Goal: Task Accomplishment & Management: Manage account settings

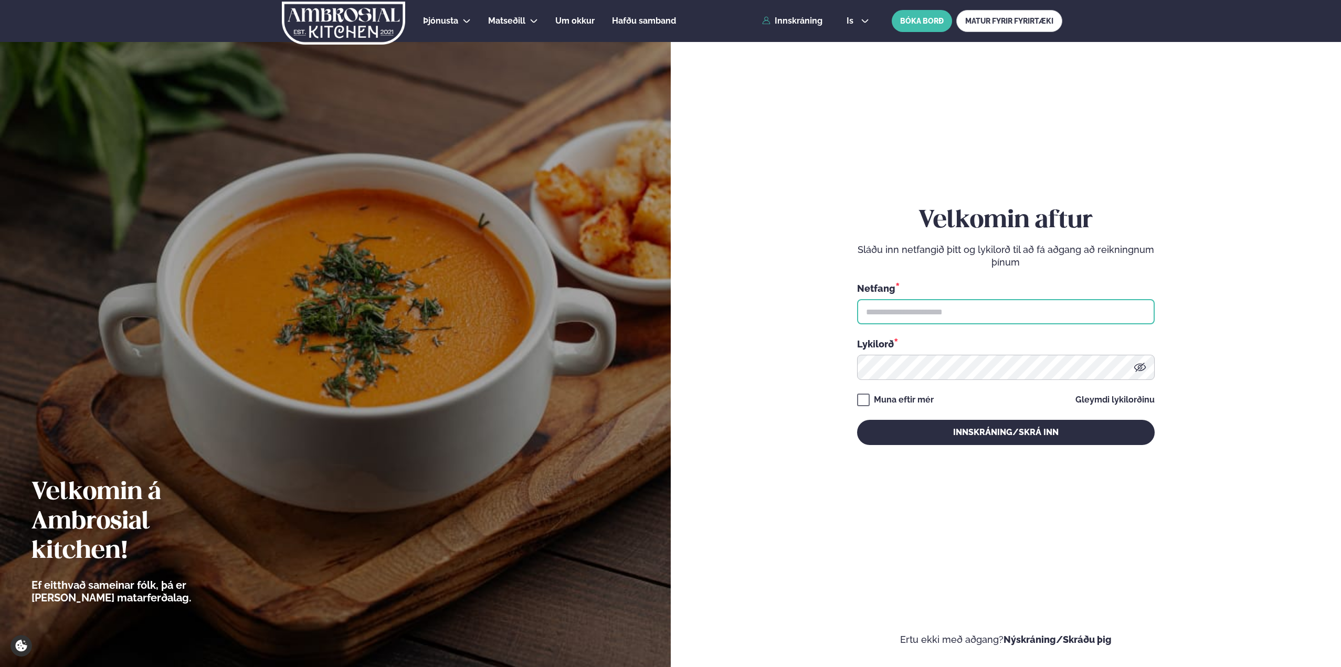
click at [943, 315] on input "text" at bounding box center [1006, 311] width 298 height 25
type input "**********"
click at [857, 420] on button "Innskráning/Skrá inn" at bounding box center [1006, 432] width 298 height 25
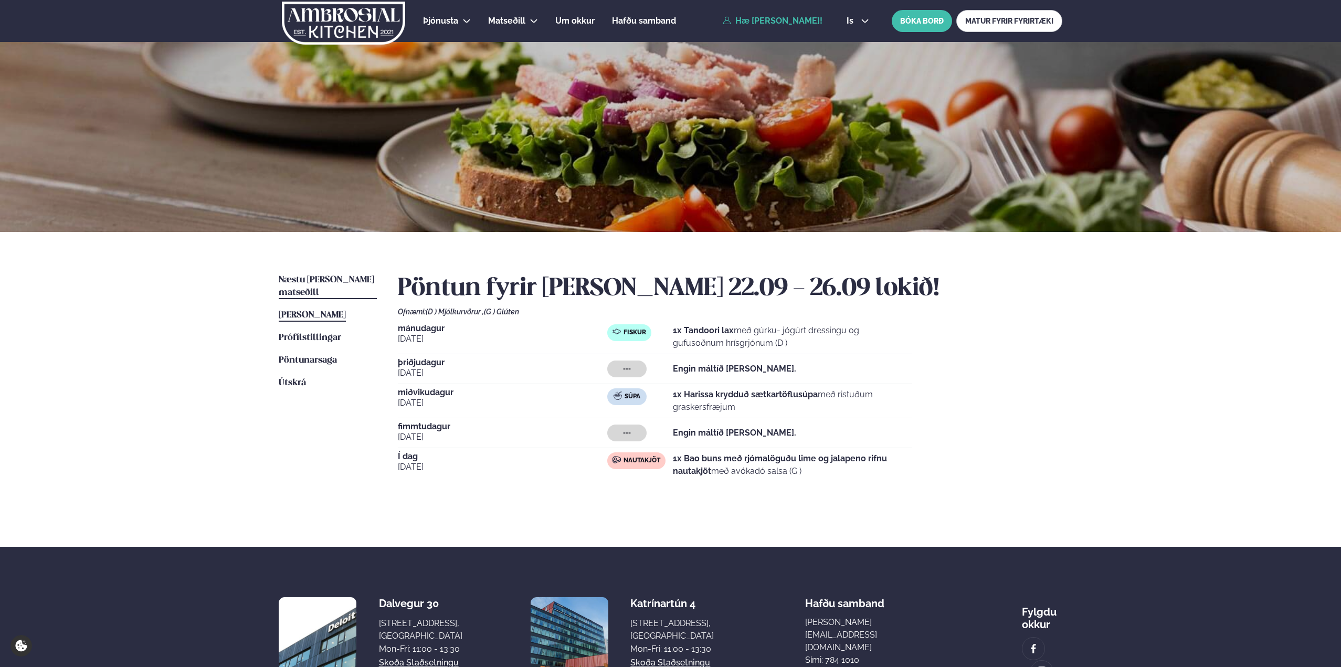
click at [326, 277] on span "Næstu [PERSON_NAME] matseðill" at bounding box center [327, 287] width 96 height 22
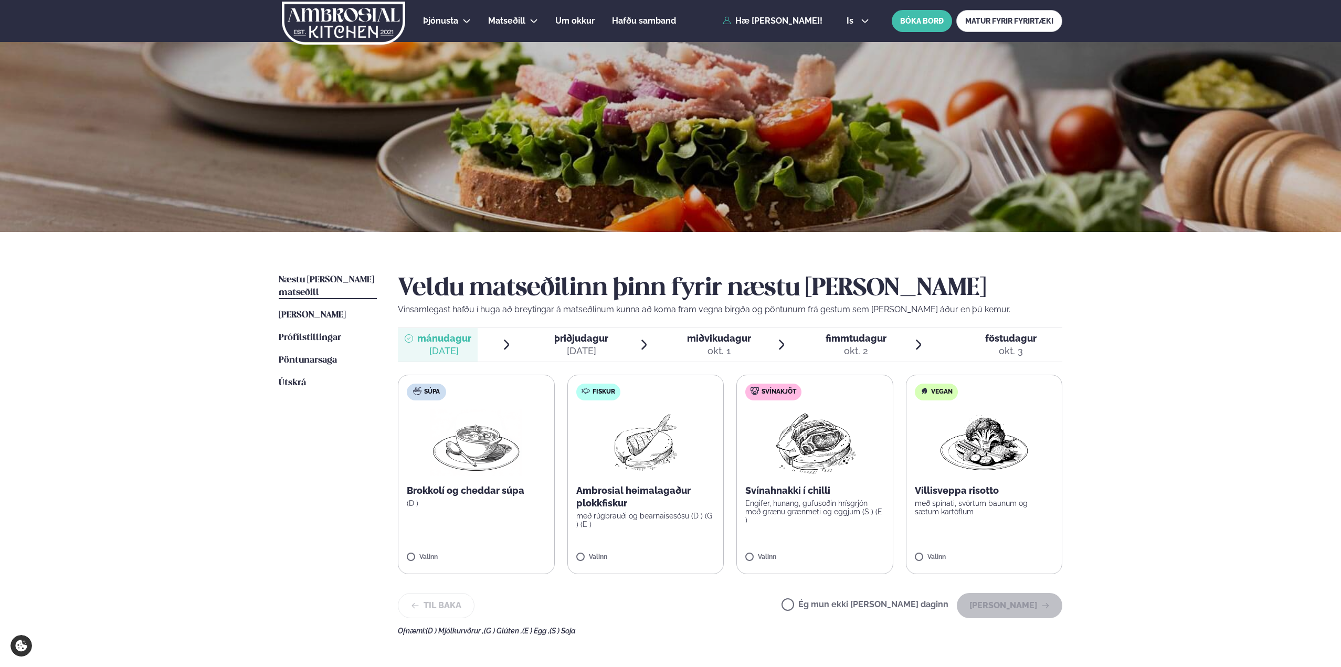
click at [920, 607] on label "Ég mun ekki [PERSON_NAME] daginn" at bounding box center [865, 606] width 167 height 11
click at [1010, 610] on button "[PERSON_NAME]" at bounding box center [1010, 605] width 106 height 25
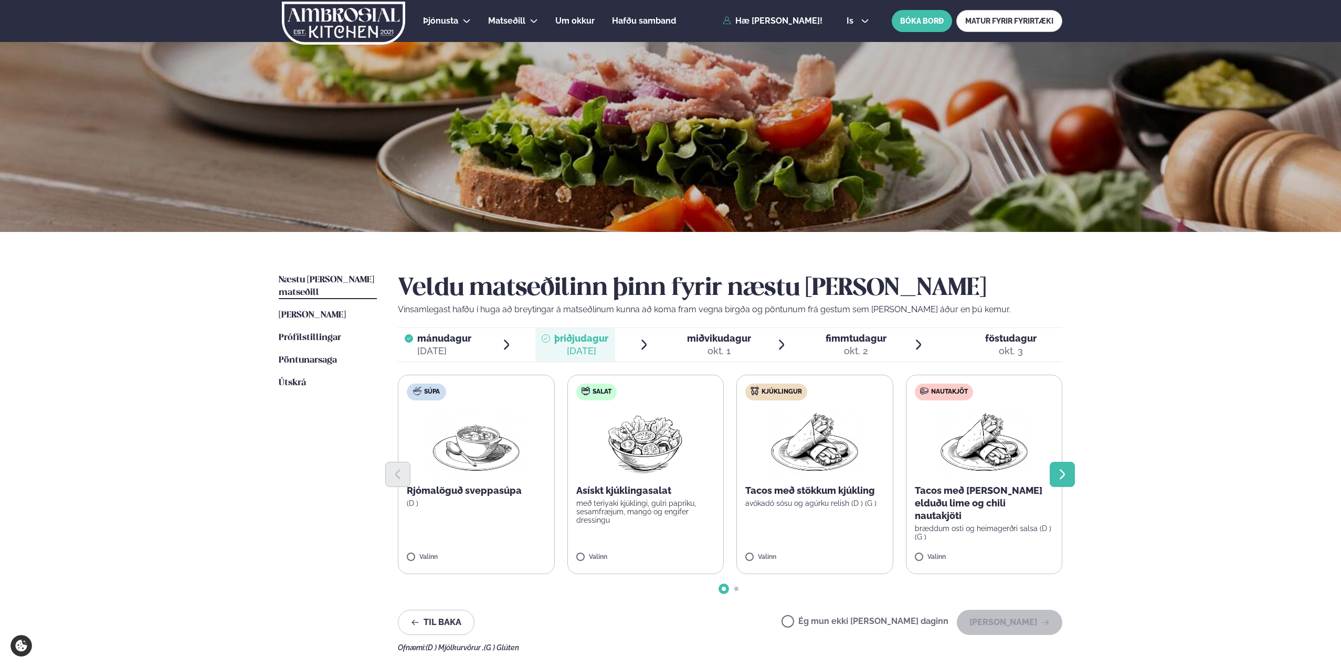
click at [1064, 475] on icon "Next slide" at bounding box center [1062, 474] width 5 height 10
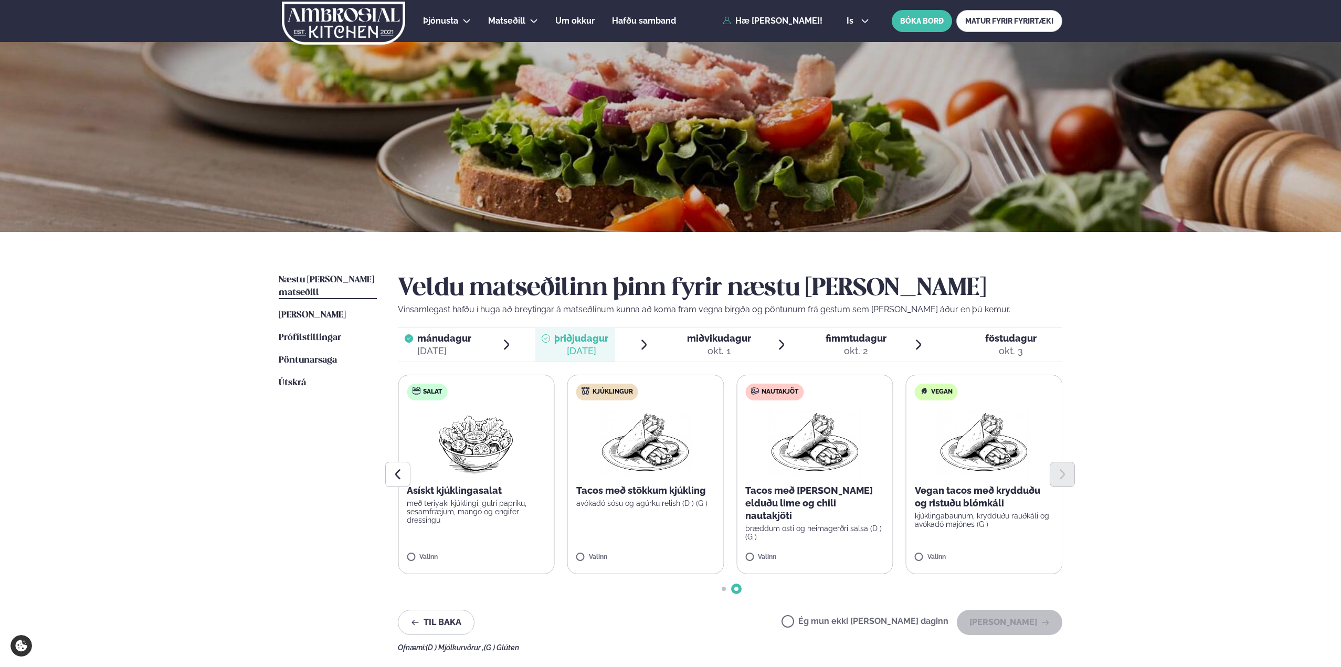
click at [788, 524] on p "bræddum osti og heimagerðri salsa (D ) (G )" at bounding box center [815, 532] width 139 height 17
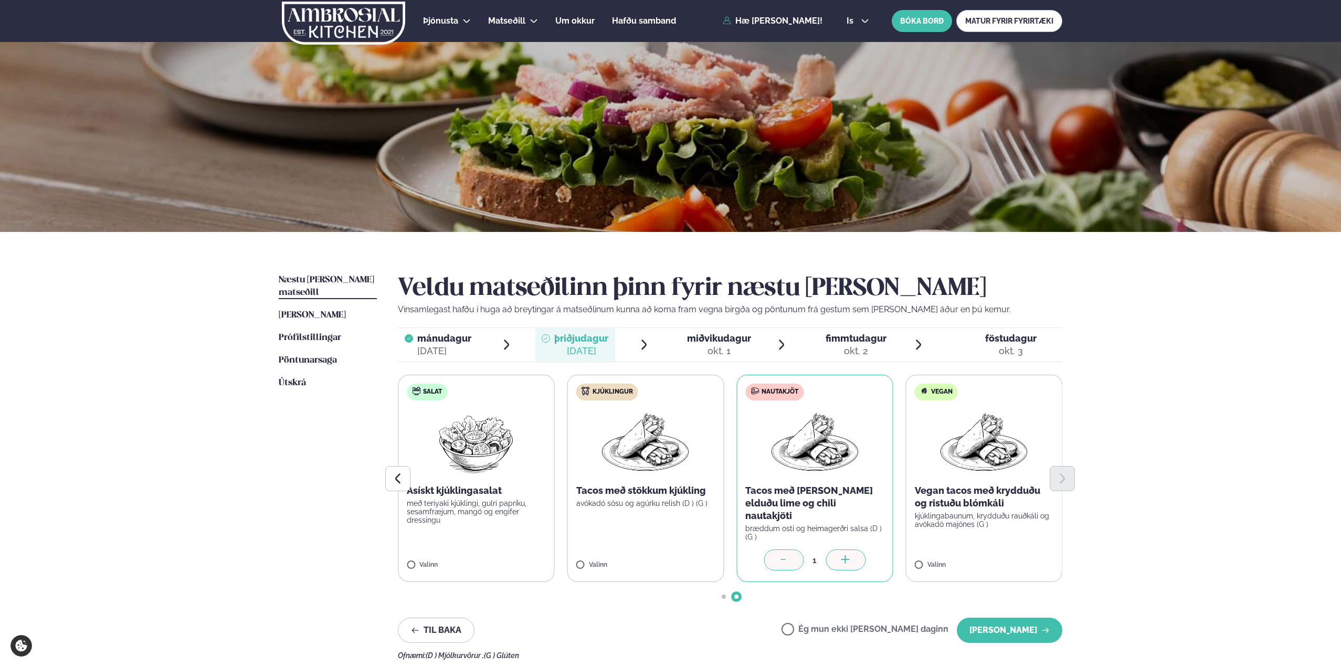
click at [480, 515] on p "með teriyaki kjúklingi, gulri papriku, sesamfræjum, mangó og engifer dressingu" at bounding box center [476, 511] width 139 height 25
click at [812, 554] on div "1" at bounding box center [815, 560] width 22 height 12
click at [781, 556] on icon at bounding box center [784, 560] width 11 height 11
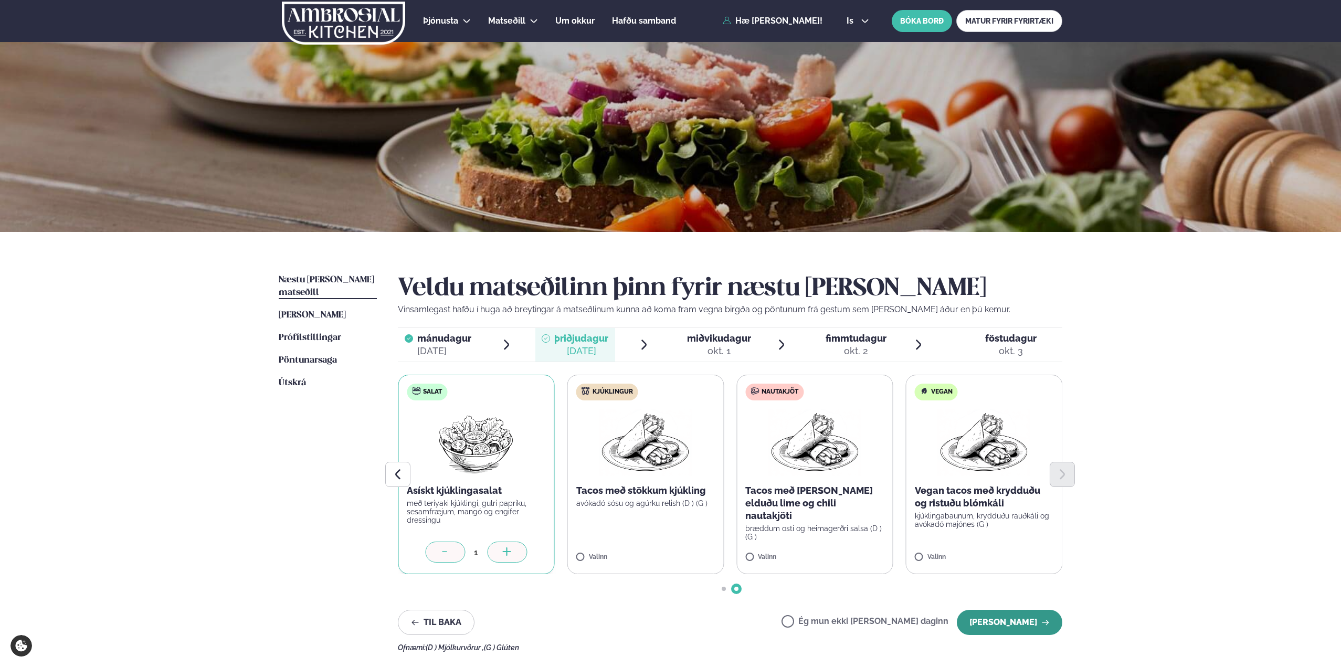
click at [1010, 615] on button "[PERSON_NAME]" at bounding box center [1010, 622] width 106 height 25
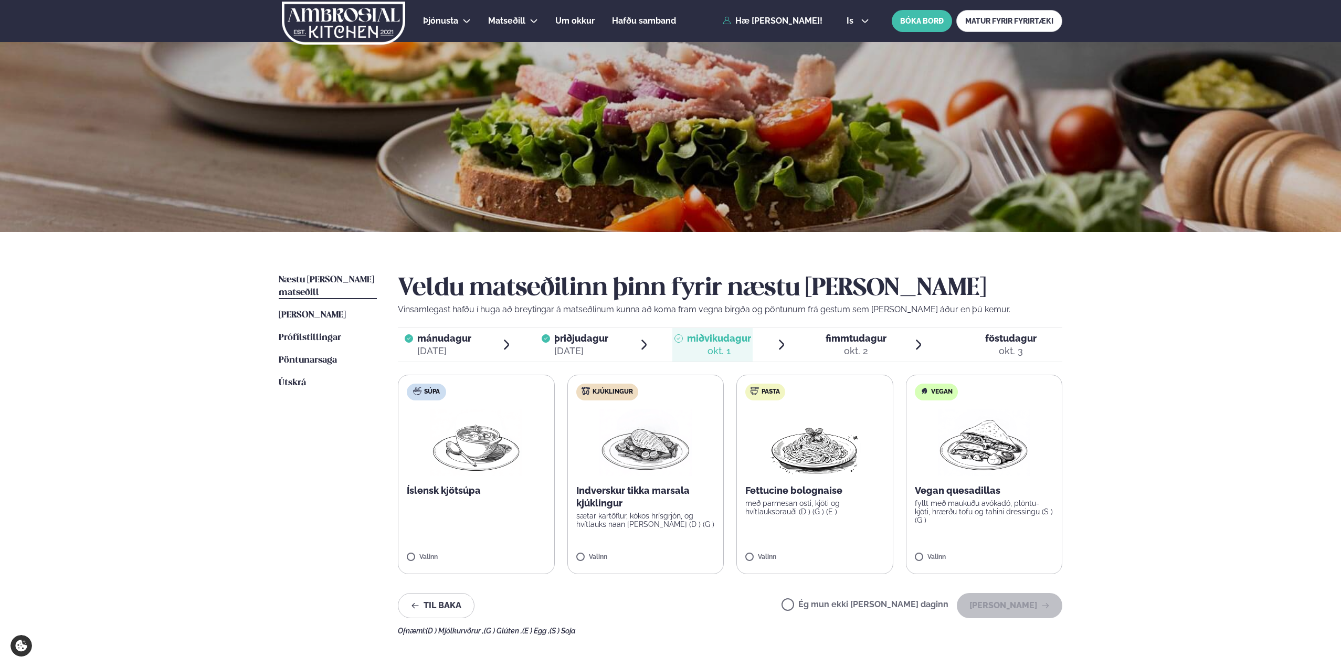
click at [490, 497] on p "Íslensk kjötsúpa" at bounding box center [476, 491] width 139 height 13
click at [993, 604] on button "[PERSON_NAME]" at bounding box center [1010, 605] width 106 height 25
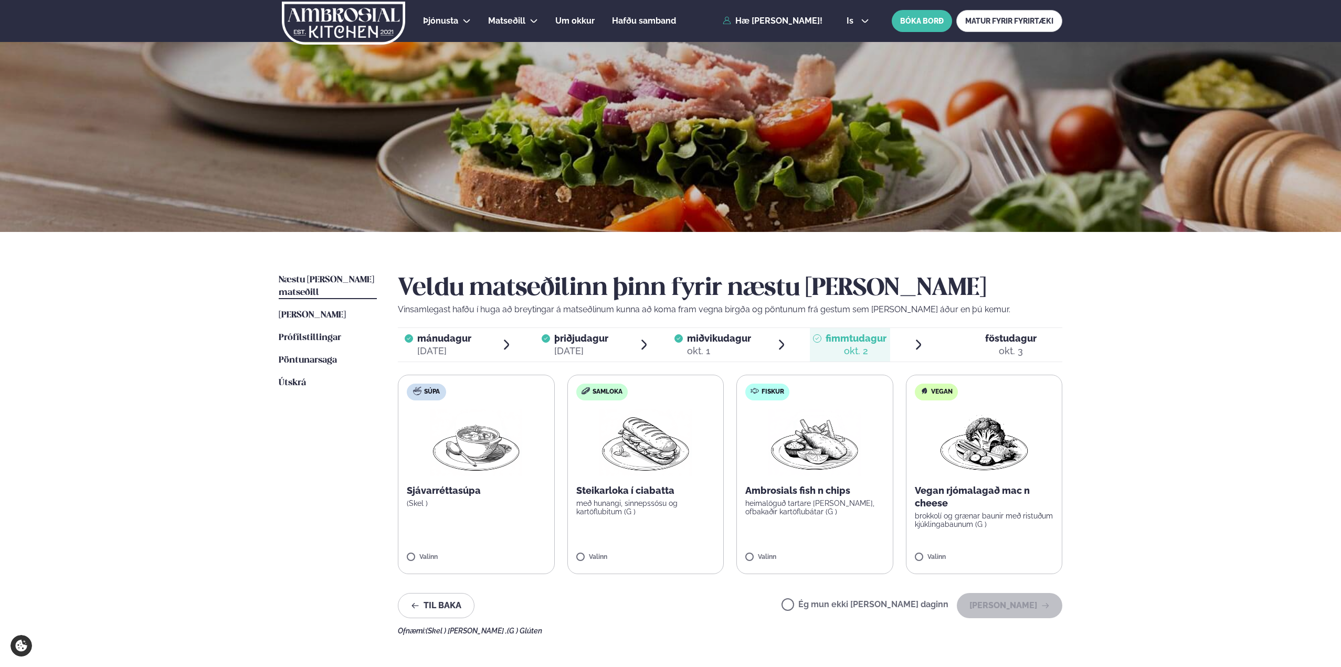
click at [853, 607] on label "Ég mun ekki [PERSON_NAME] daginn" at bounding box center [865, 606] width 167 height 11
click at [999, 604] on button "[PERSON_NAME]" at bounding box center [1010, 605] width 106 height 25
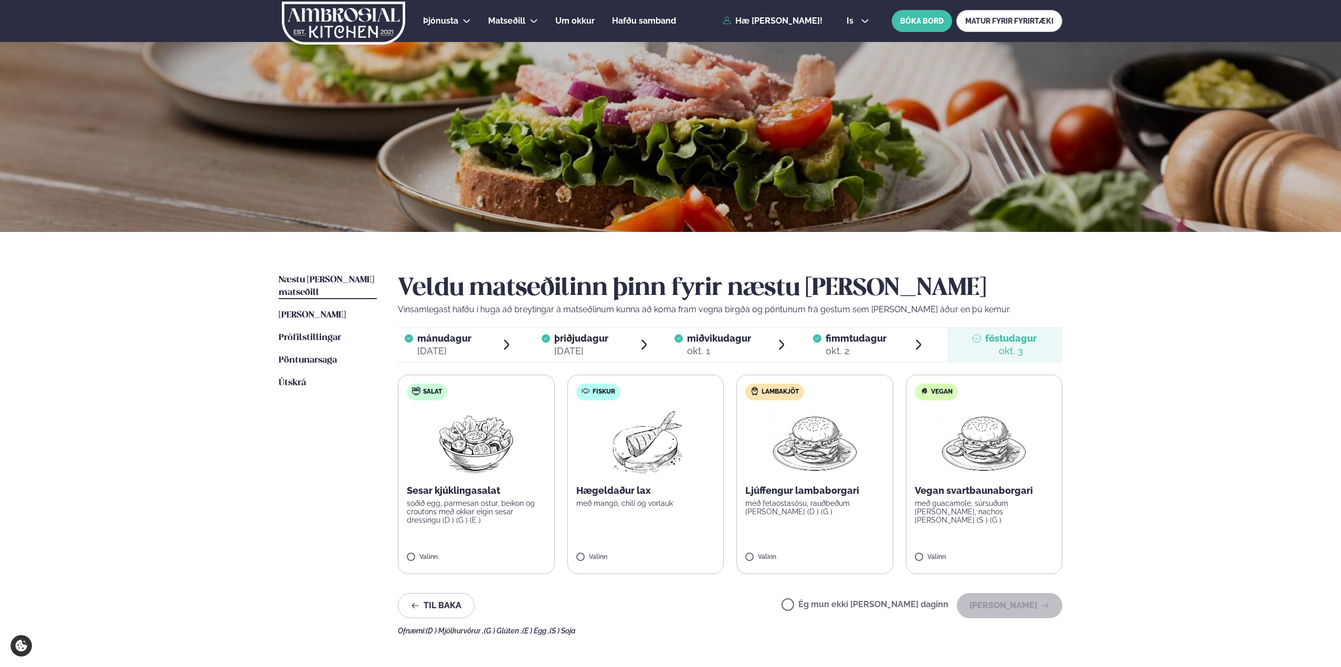
click at [817, 487] on p "Ljúffengur lambaborgari" at bounding box center [815, 491] width 139 height 13
click at [833, 604] on label "Ég mun ekki [PERSON_NAME] daginn" at bounding box center [865, 606] width 167 height 11
click at [990, 599] on button "[PERSON_NAME]" at bounding box center [1010, 605] width 106 height 25
